Goal: Information Seeking & Learning: Stay updated

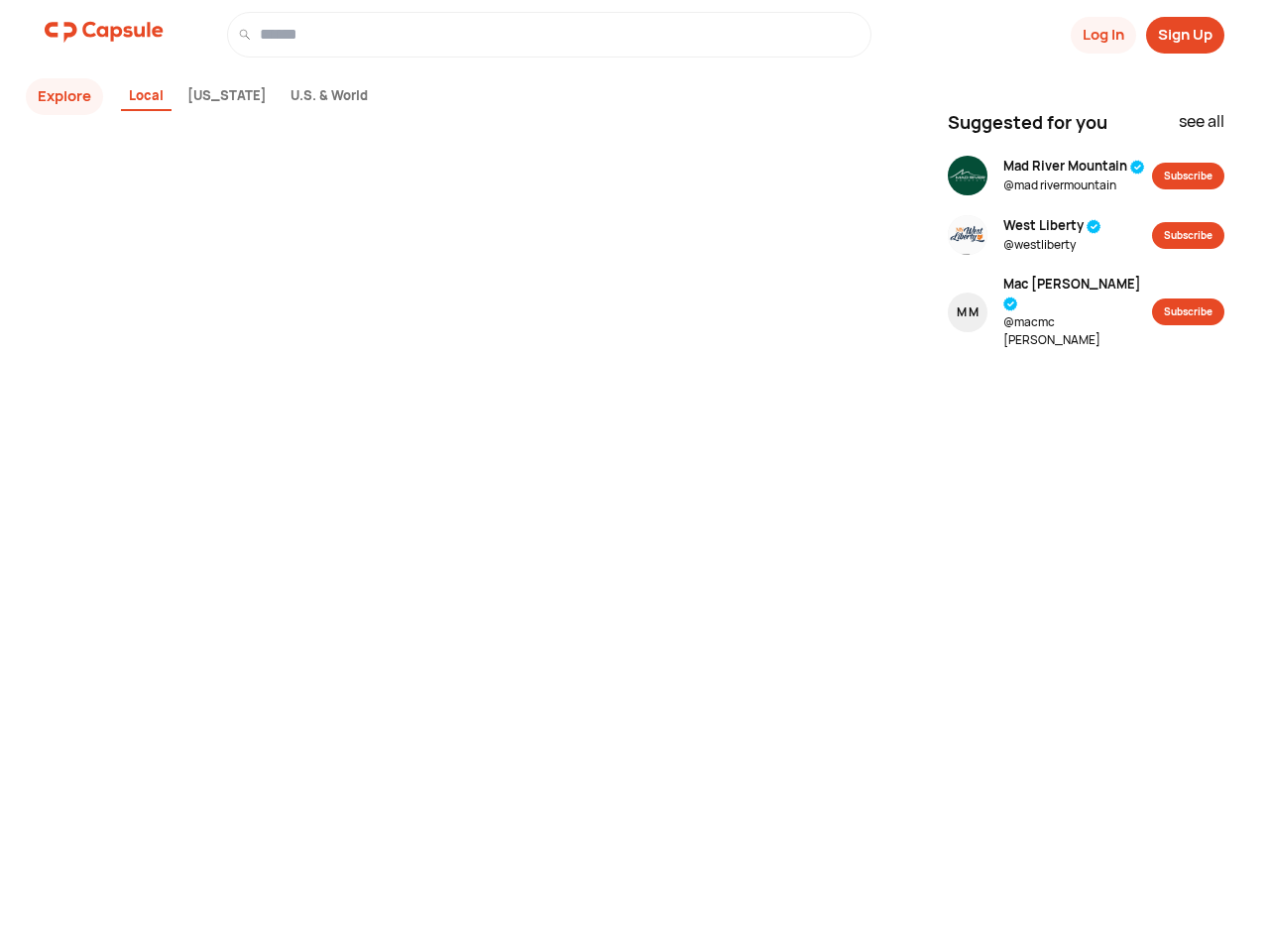
click at [634, 469] on div "Explore Local [US_STATE] U.S. & World" at bounding box center [484, 509] width 903 height 860
click at [1101, 35] on button "Log In" at bounding box center [1103, 35] width 66 height 37
click at [1185, 35] on button "Sign Up" at bounding box center [1185, 35] width 79 height 37
click at [65, 96] on button "Explore" at bounding box center [65, 96] width 78 height 37
click at [147, 97] on div "Local" at bounding box center [146, 97] width 51 height 30
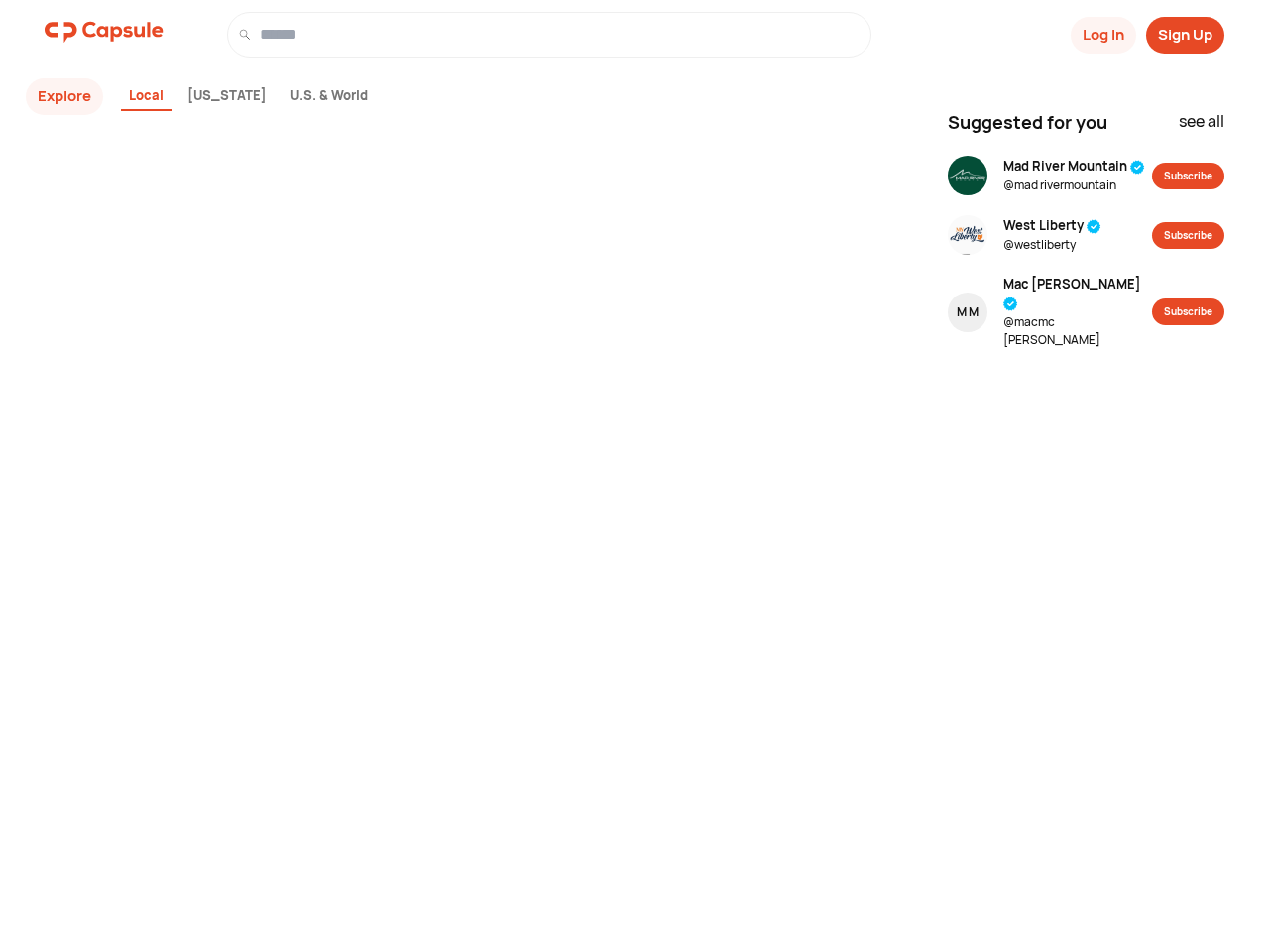
click at [202, 97] on div "[US_STATE]" at bounding box center [228, 97] width 95 height 30
click at [282, 97] on div "U.S. & World" at bounding box center [329, 97] width 93 height 30
click at [1200, 126] on div "see all" at bounding box center [1201, 126] width 46 height 35
click at [1188, 176] on button "Subscribe" at bounding box center [1188, 176] width 73 height 27
